Goal: Contribute content: Add original content to the website for others to see

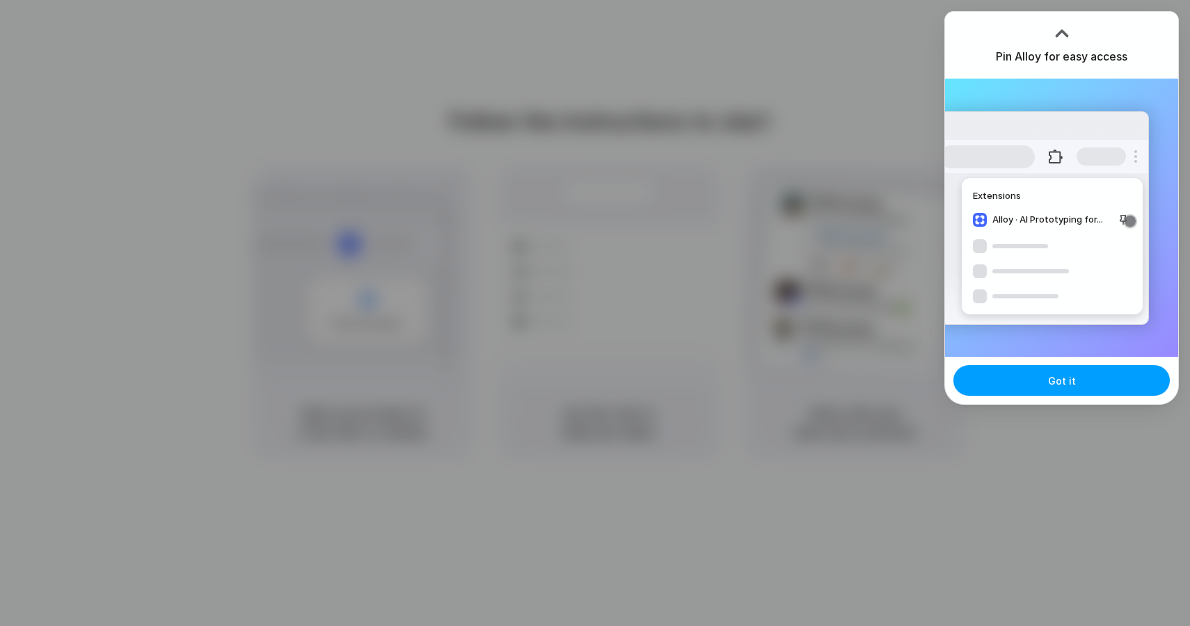
click at [1056, 377] on span "Got it" at bounding box center [1062, 381] width 28 height 15
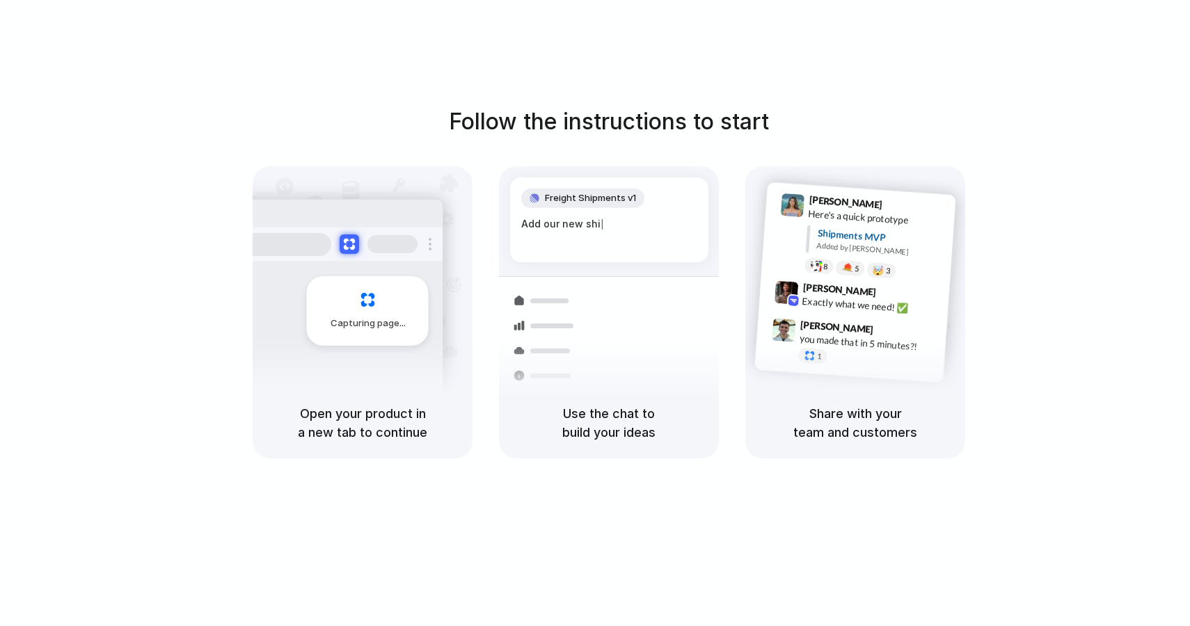
click at [734, 81] on div "Follow the instructions to start Capturing page Open your product in a new tab …" at bounding box center [609, 327] width 1218 height 654
click at [142, 199] on div "Follow the instructions to start Capturing page Open your product in a new tab …" at bounding box center [609, 282] width 1190 height 354
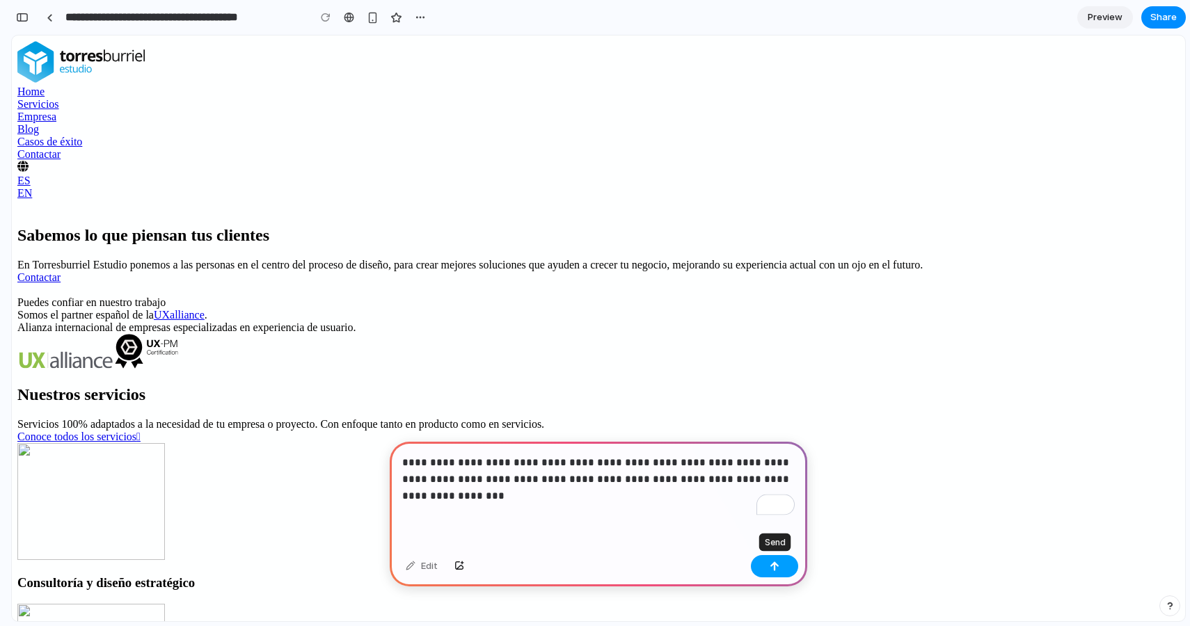
click at [782, 566] on button "button" at bounding box center [774, 566] width 47 height 22
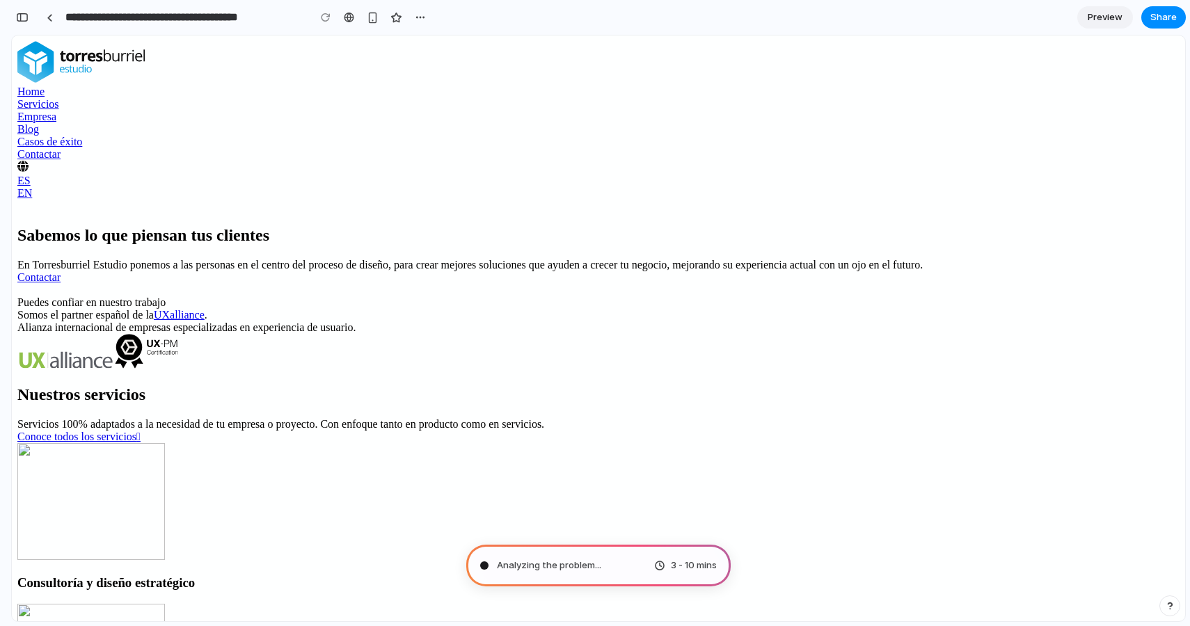
click at [1098, 284] on div "Sabemos lo que piensan tus clientes En Torresburriel Estudio ponemos a las pers…" at bounding box center [598, 255] width 1163 height 58
type input "**********"
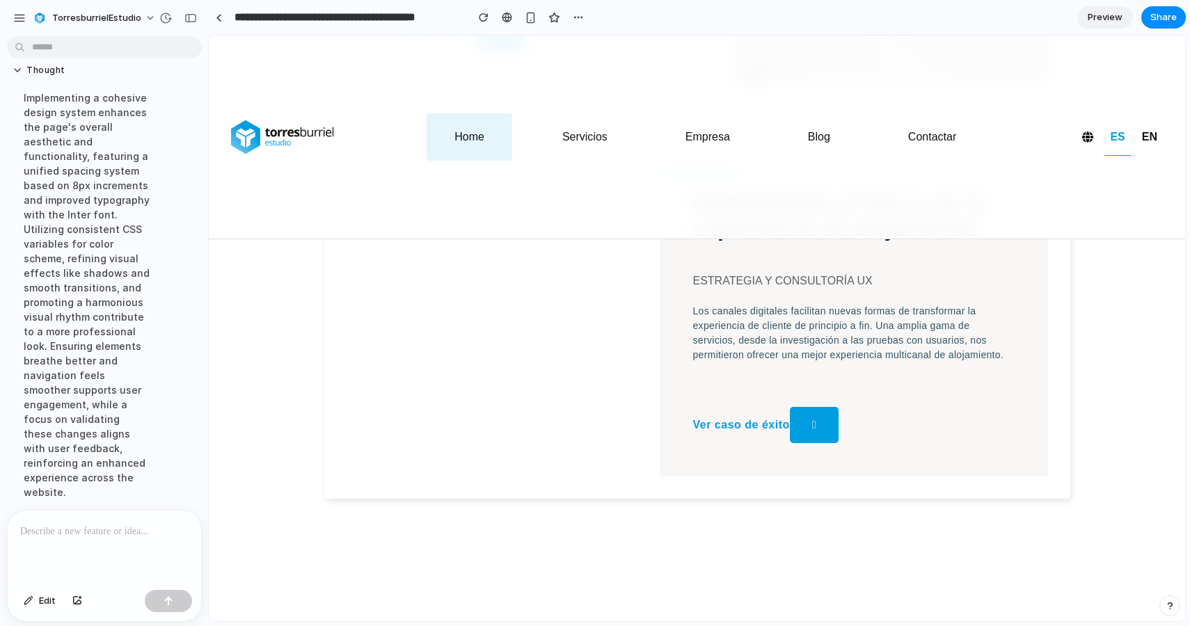
scroll to position [157, 0]
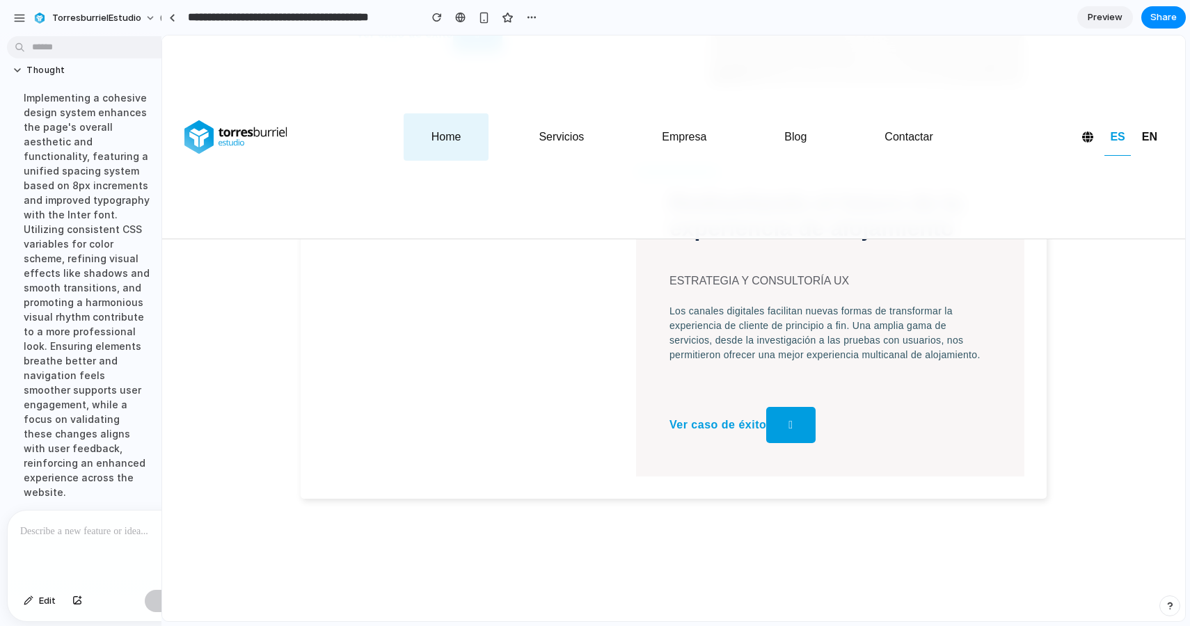
drag, startPoint x: 312, startPoint y: 95, endPoint x: 161, endPoint y: 120, distance: 153.1
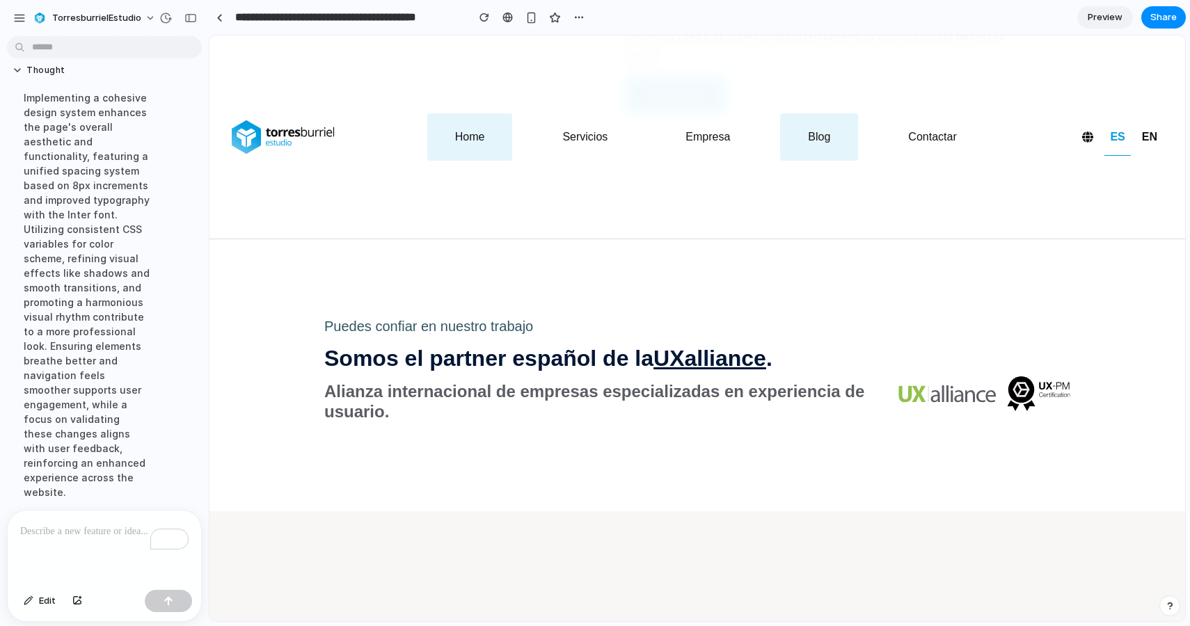
scroll to position [806, 0]
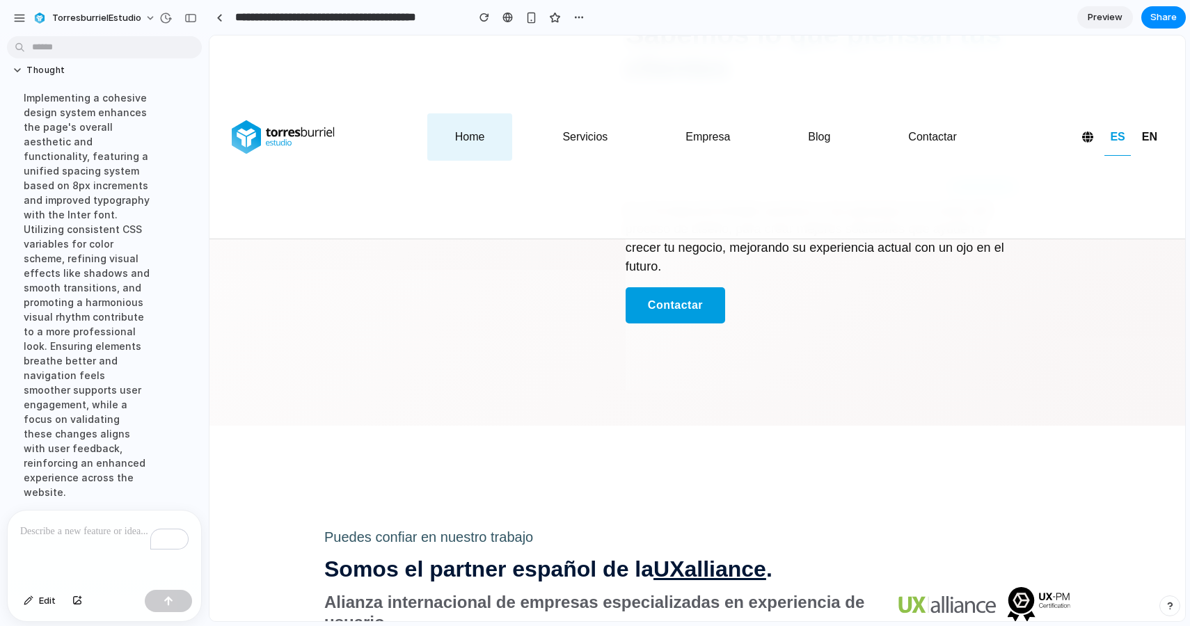
click at [1106, 18] on span "Preview" at bounding box center [1105, 17] width 35 height 14
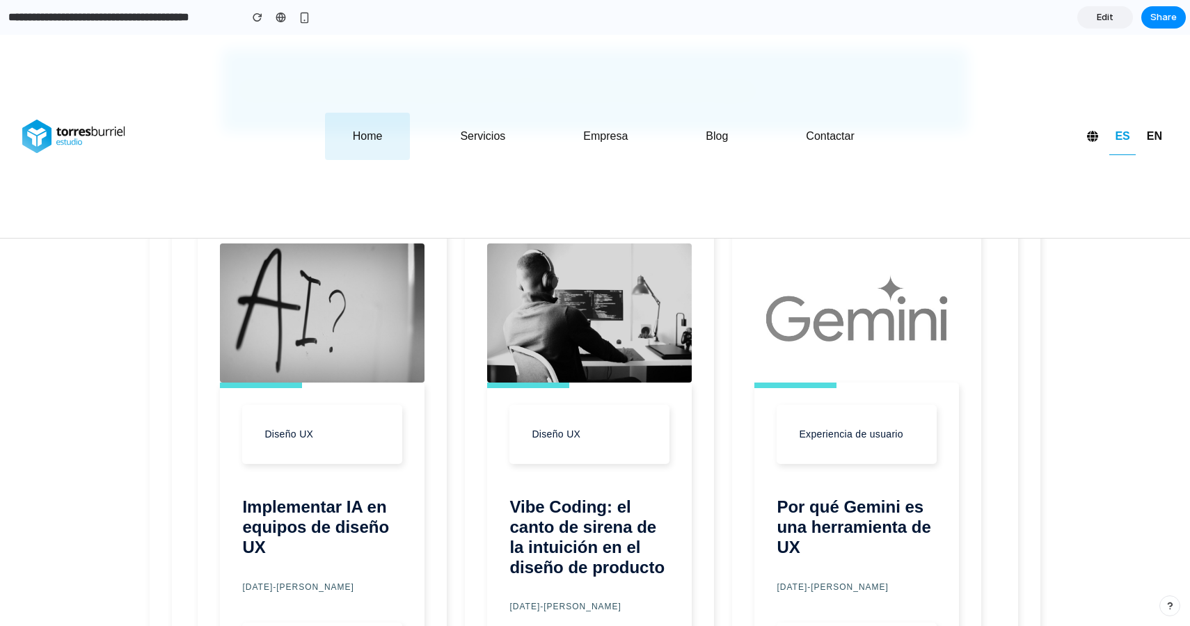
scroll to position [4978, 0]
